Goal: Task Accomplishment & Management: Use online tool/utility

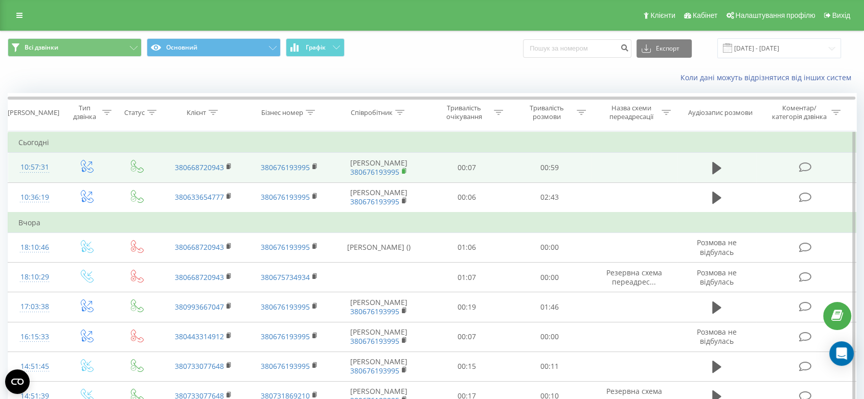
click at [404, 168] on icon at bounding box center [405, 171] width 6 height 7
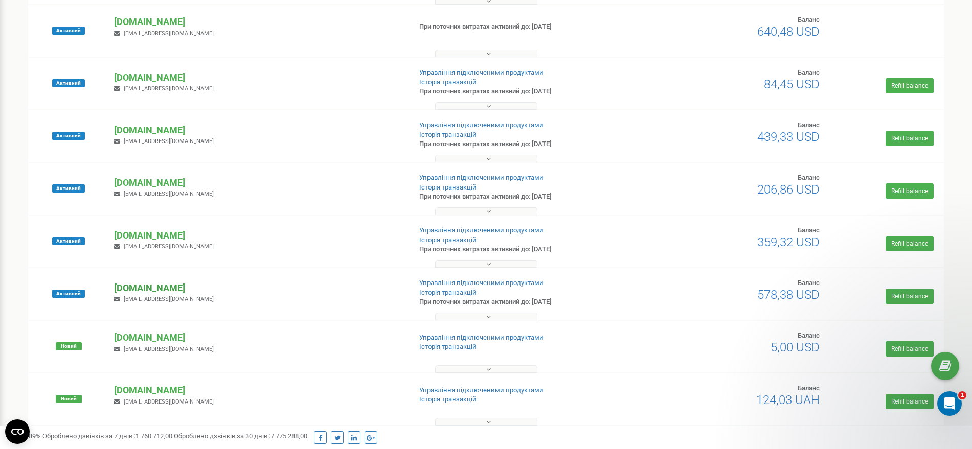
click at [129, 290] on p "[DOMAIN_NAME]" at bounding box center [258, 288] width 288 height 13
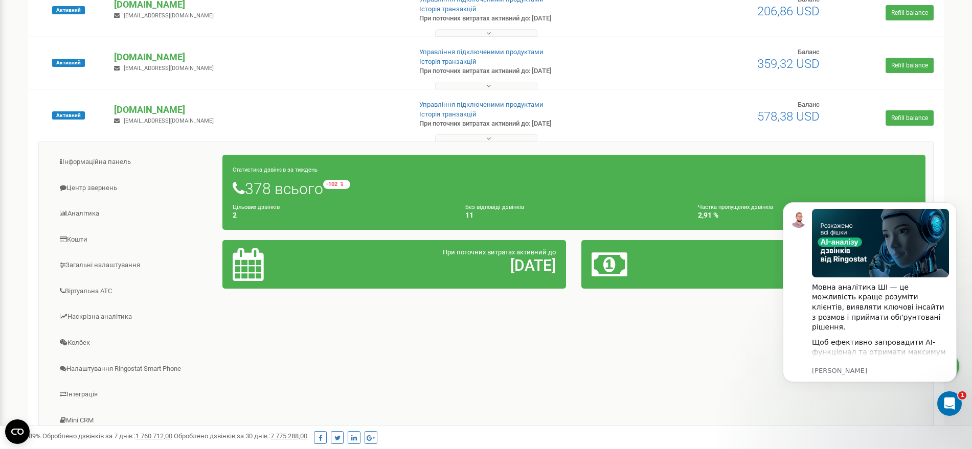
scroll to position [426, 0]
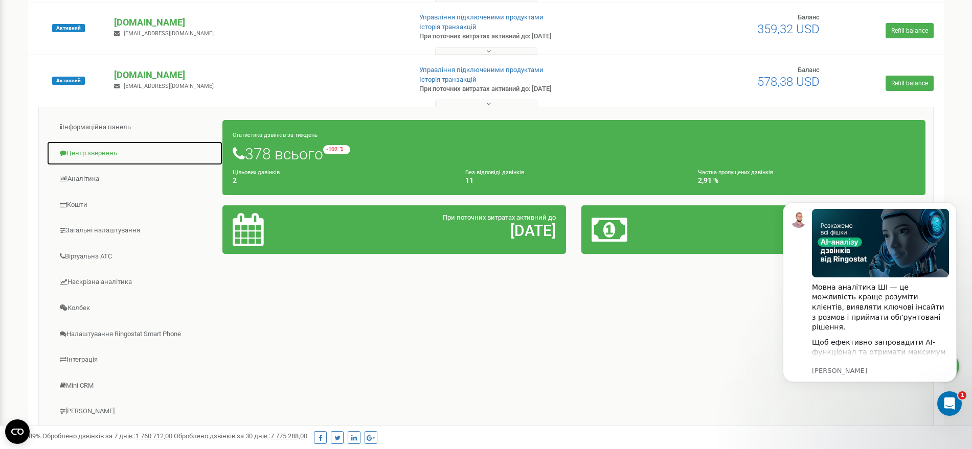
click at [100, 152] on link "Центр звернень" at bounding box center [135, 153] width 176 height 25
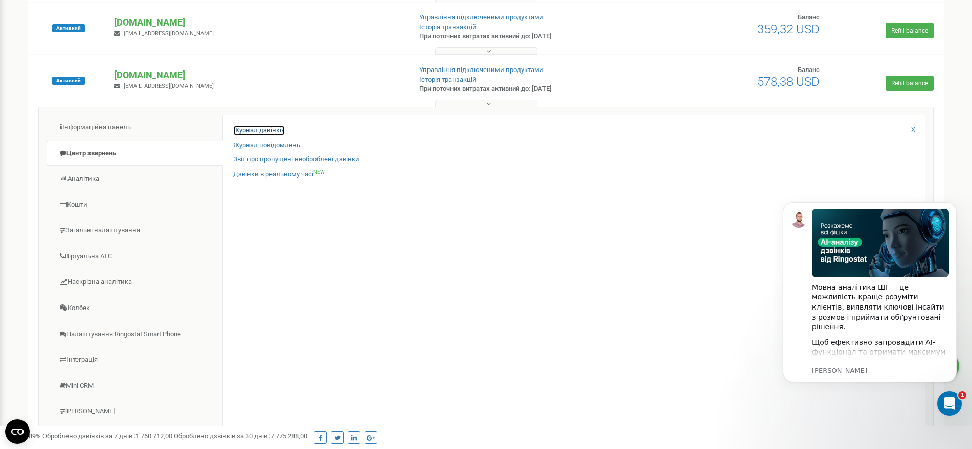
click at [257, 129] on link "Журнал дзвінків" at bounding box center [259, 131] width 52 height 10
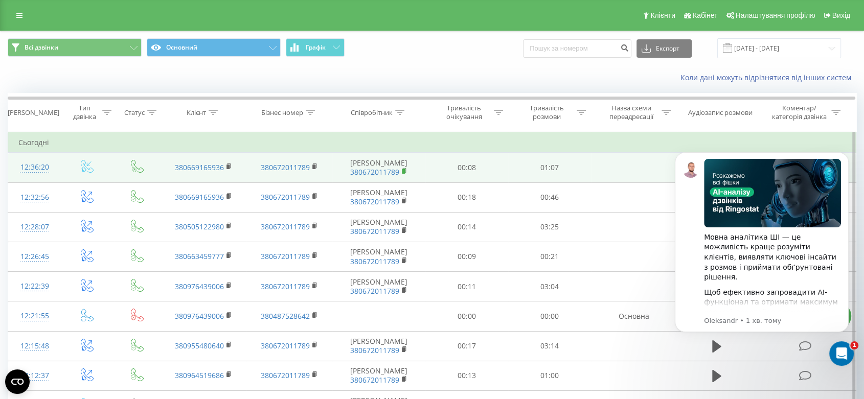
click at [404, 168] on icon at bounding box center [405, 171] width 6 height 7
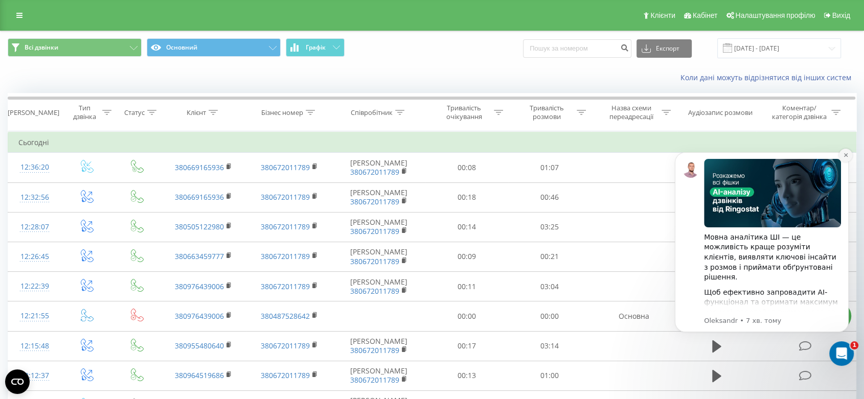
click at [847, 153] on icon "Dismiss notification" at bounding box center [846, 155] width 4 height 4
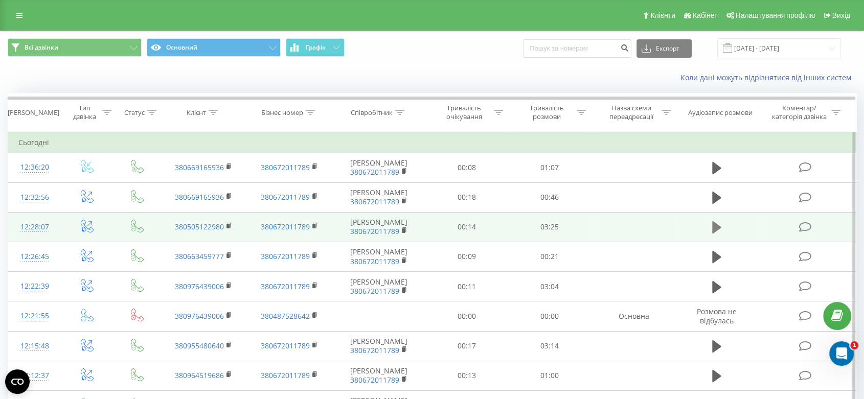
click at [722, 226] on button at bounding box center [716, 227] width 15 height 15
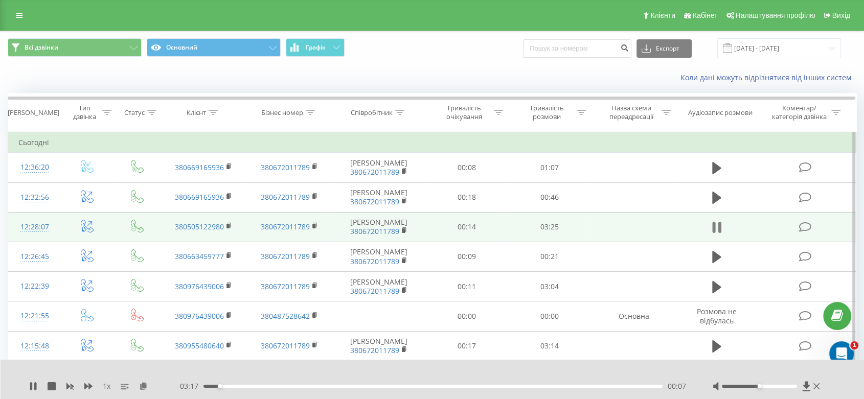
click at [714, 228] on icon at bounding box center [713, 227] width 3 height 11
